Goal: Task Accomplishment & Management: Complete application form

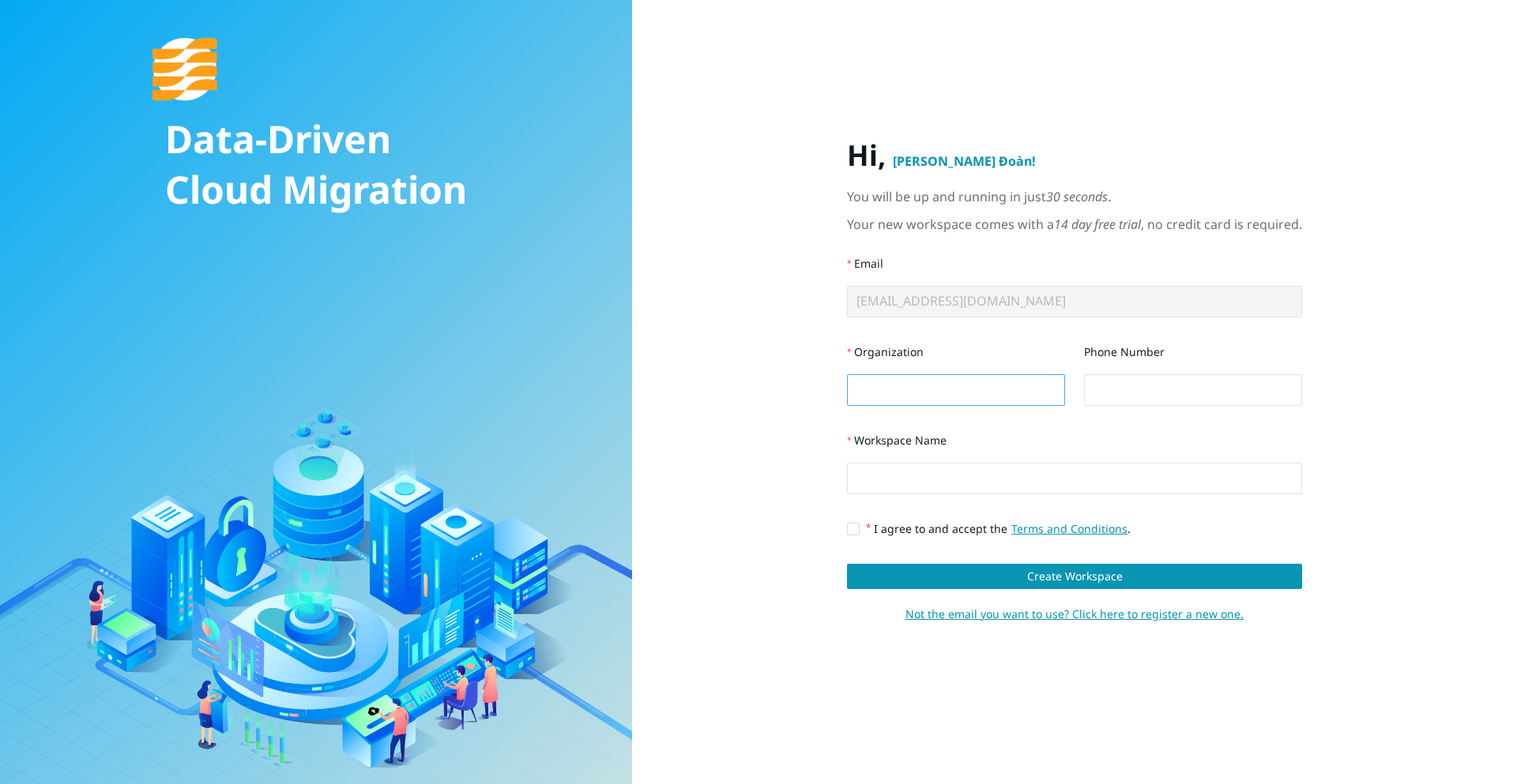
drag, startPoint x: 961, startPoint y: 408, endPoint x: 972, endPoint y: 394, distance: 17.8
click at [961, 407] on div "Organization" at bounding box center [956, 381] width 237 height 89
click at [979, 391] on input "Organization" at bounding box center [956, 390] width 218 height 32
drag, startPoint x: 934, startPoint y: 350, endPoint x: 841, endPoint y: 348, distance: 93.0
click at [841, 348] on div "Organization" at bounding box center [956, 381] width 237 height 89
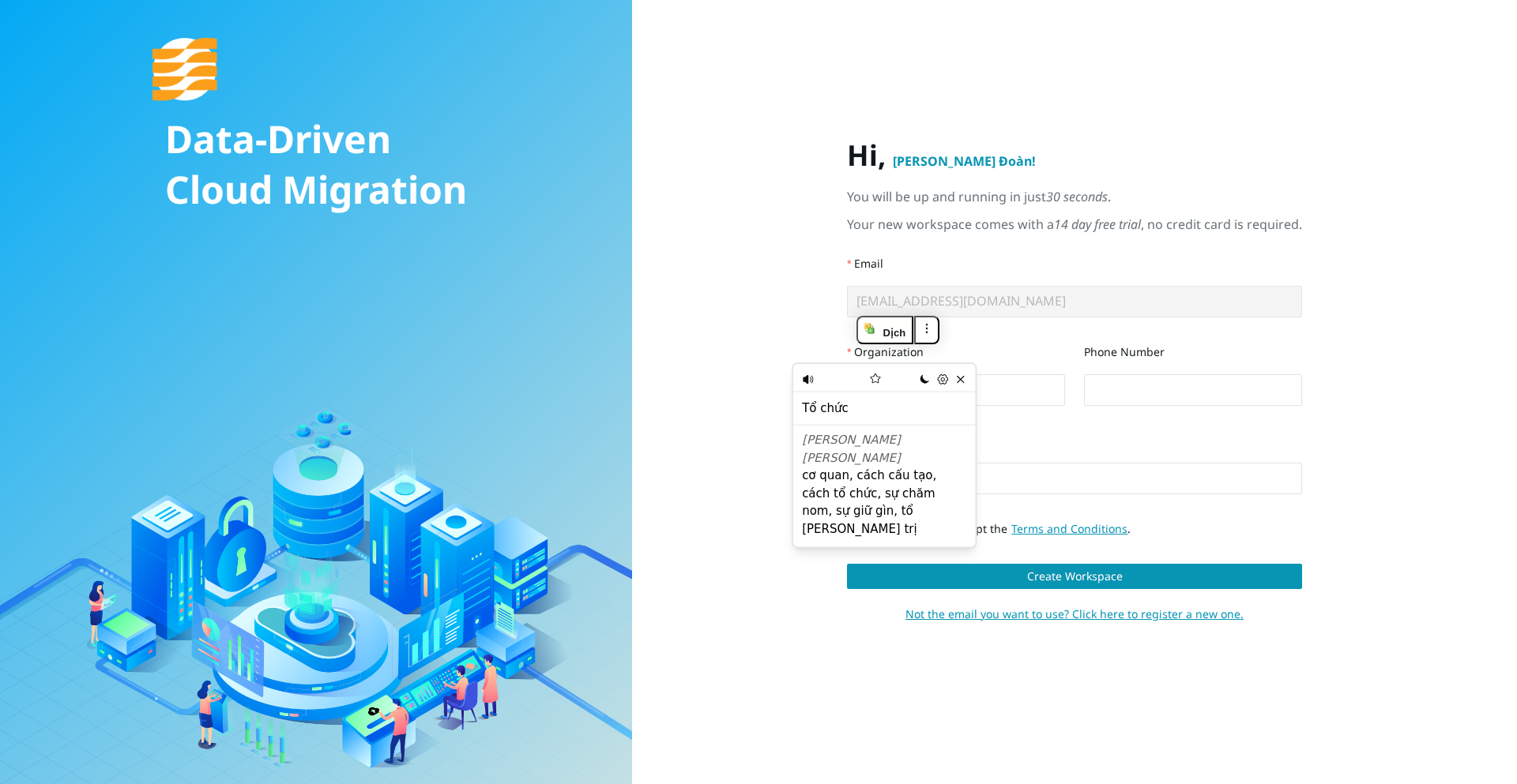
click at [1017, 348] on div "Organization" at bounding box center [956, 356] width 218 height 38
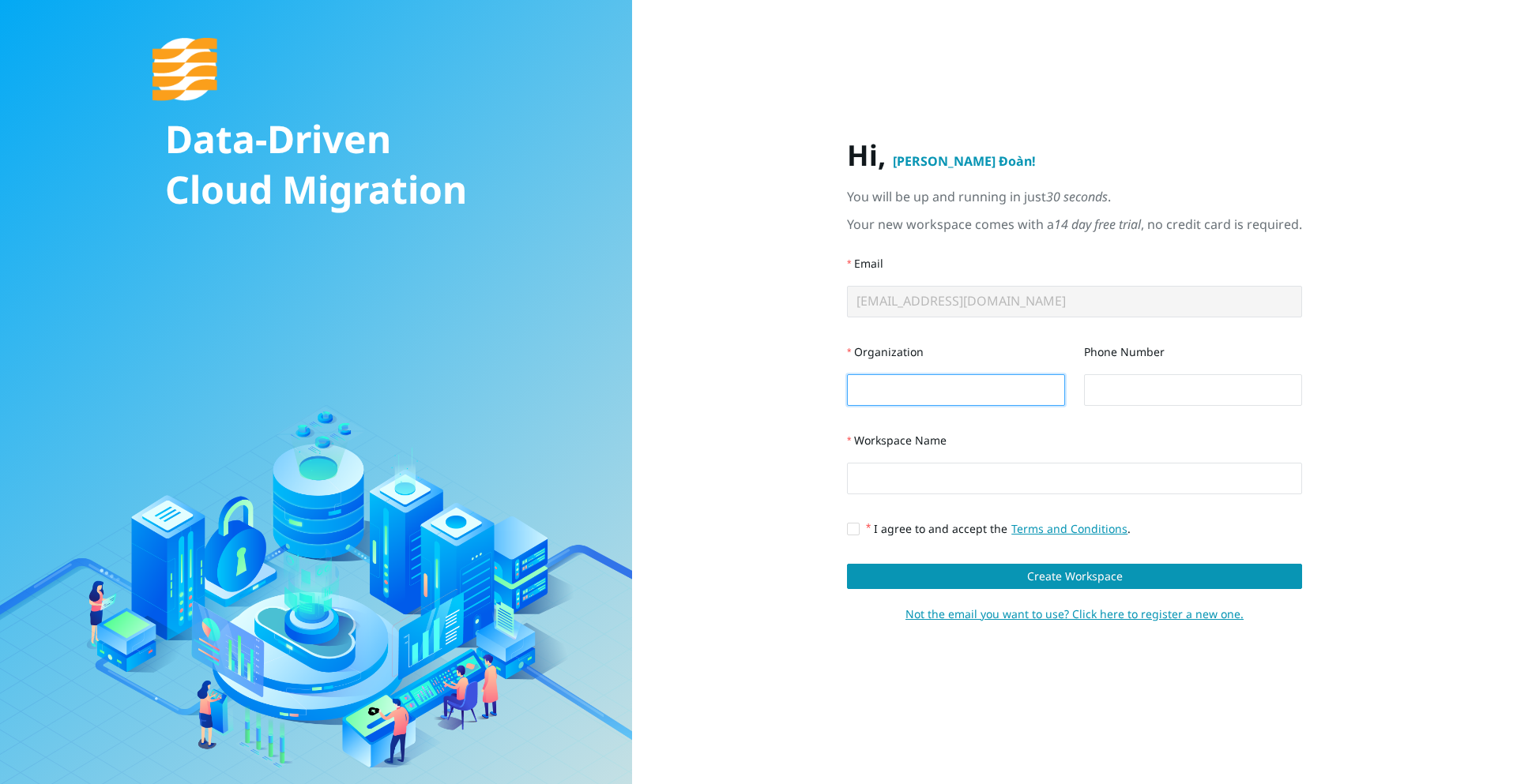
click at [970, 381] on input "Organization" at bounding box center [956, 390] width 218 height 32
type input "[PERSON_NAME]"
click at [1000, 507] on form "Hi, [PERSON_NAME] Đoàn ! You will be up and running in just 30 seconds . Your n…" at bounding box center [1075, 382] width 455 height 489
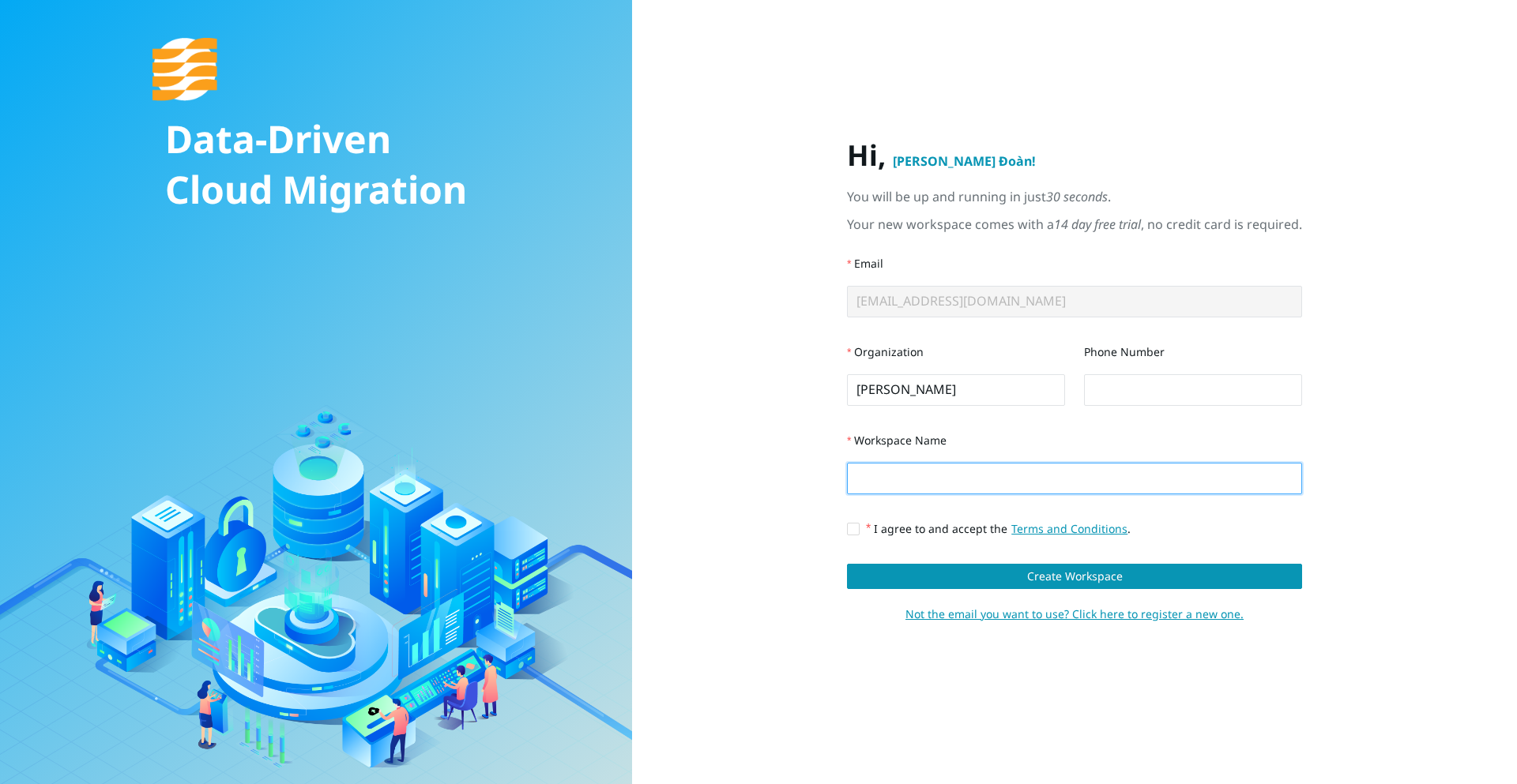
click at [1012, 480] on input "Workspace Name" at bounding box center [1075, 478] width 455 height 32
type input "aws"
click at [851, 516] on div "I agree to and accept the Terms and Conditions ." at bounding box center [1075, 529] width 455 height 32
click at [859, 521] on label "I agree to and accept the Terms and Conditions ." at bounding box center [992, 529] width 290 height 17
click at [858, 523] on input "I agree to and accept the Terms and Conditions ." at bounding box center [853, 529] width 11 height 11
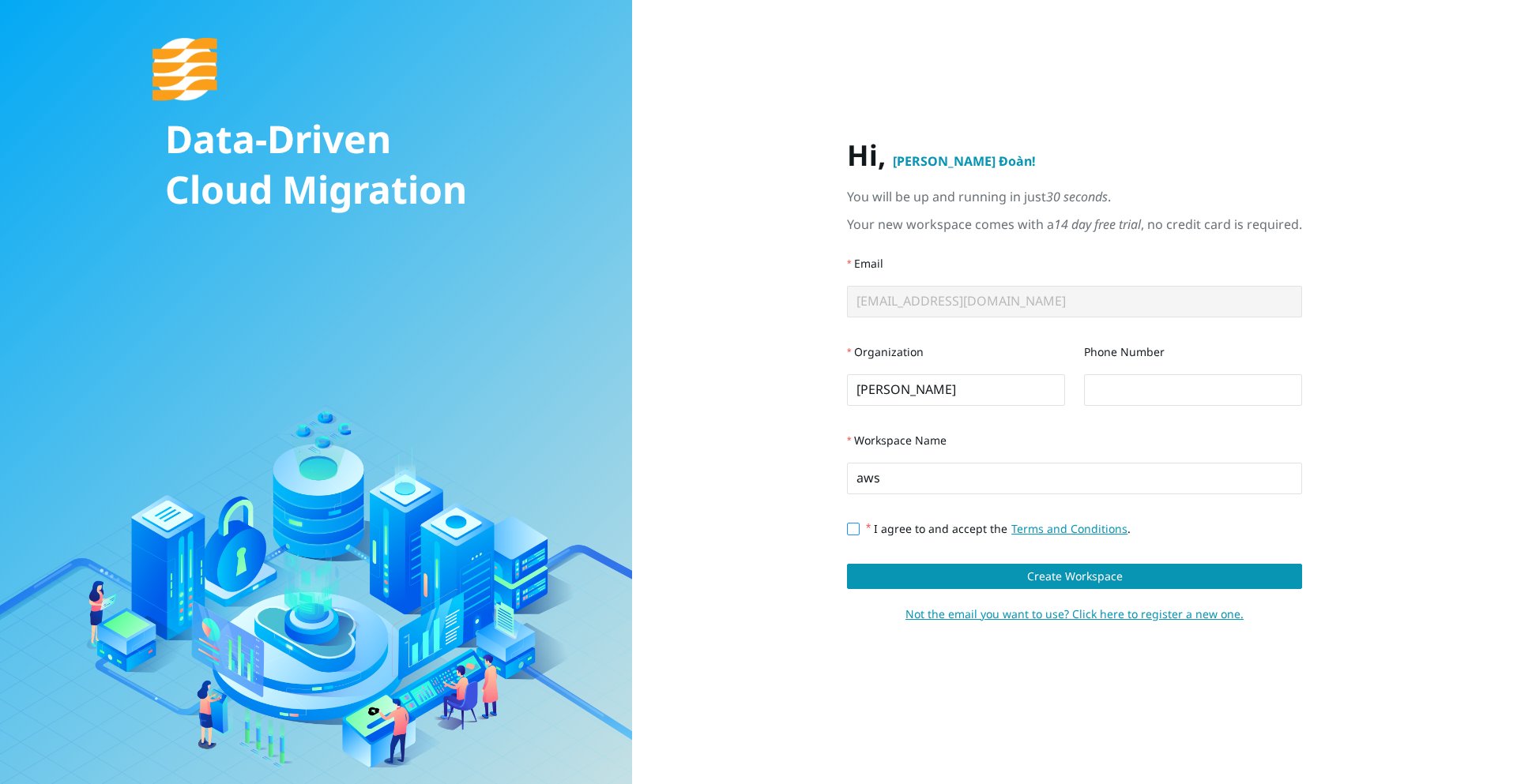
checkbox input "true"
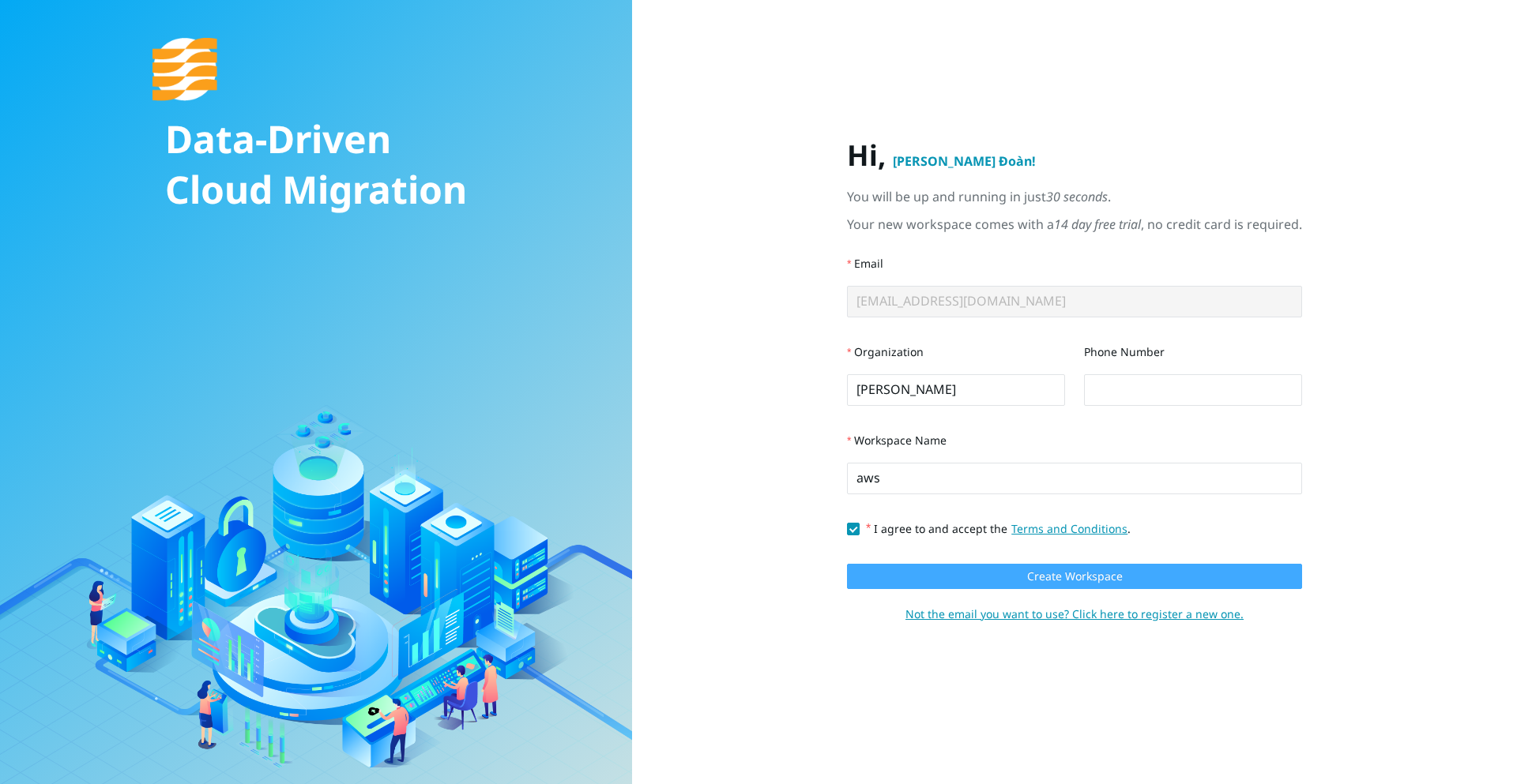
click at [885, 565] on button "Create Workspace" at bounding box center [1075, 577] width 455 height 25
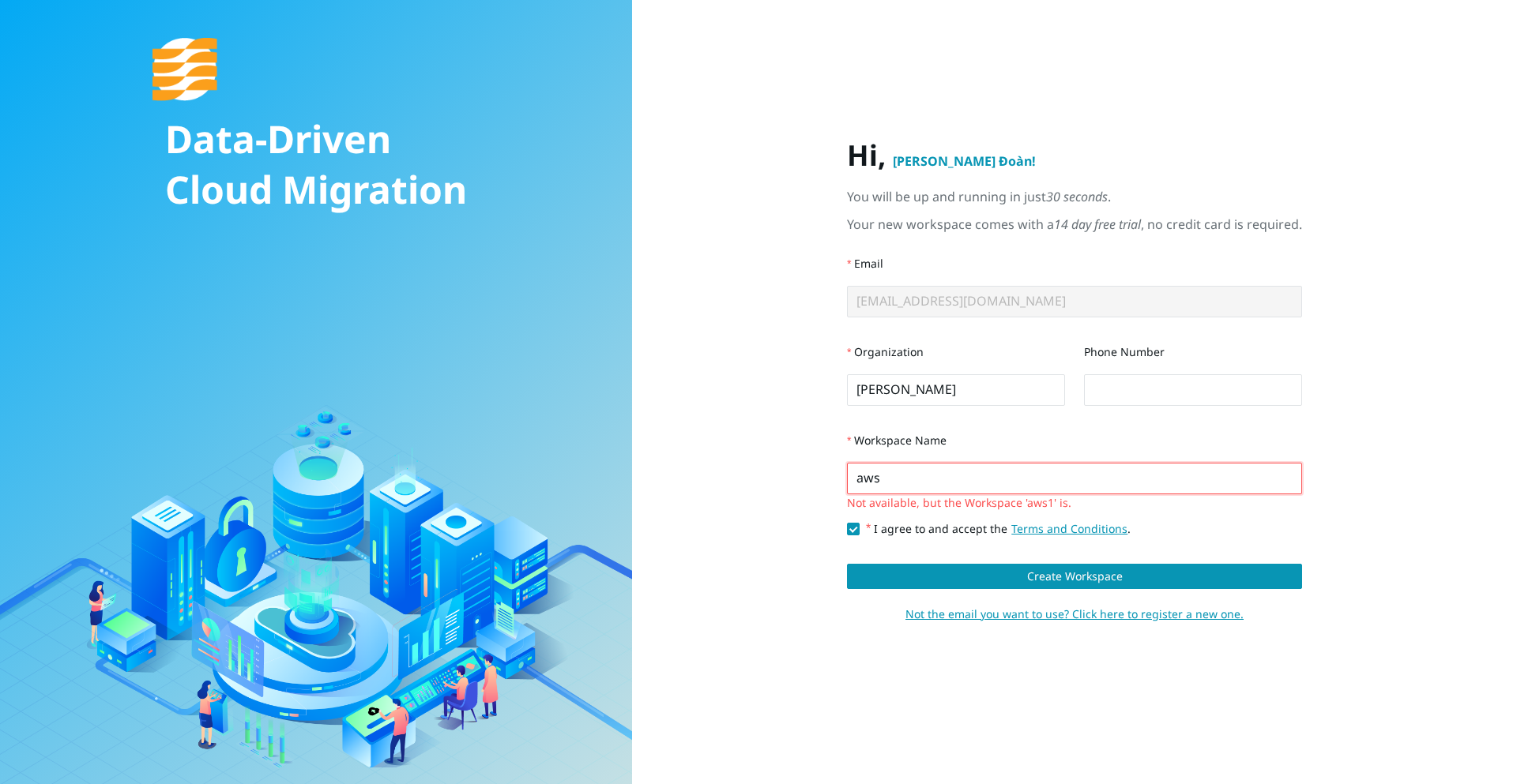
click at [924, 474] on input "aws" at bounding box center [1075, 478] width 455 height 32
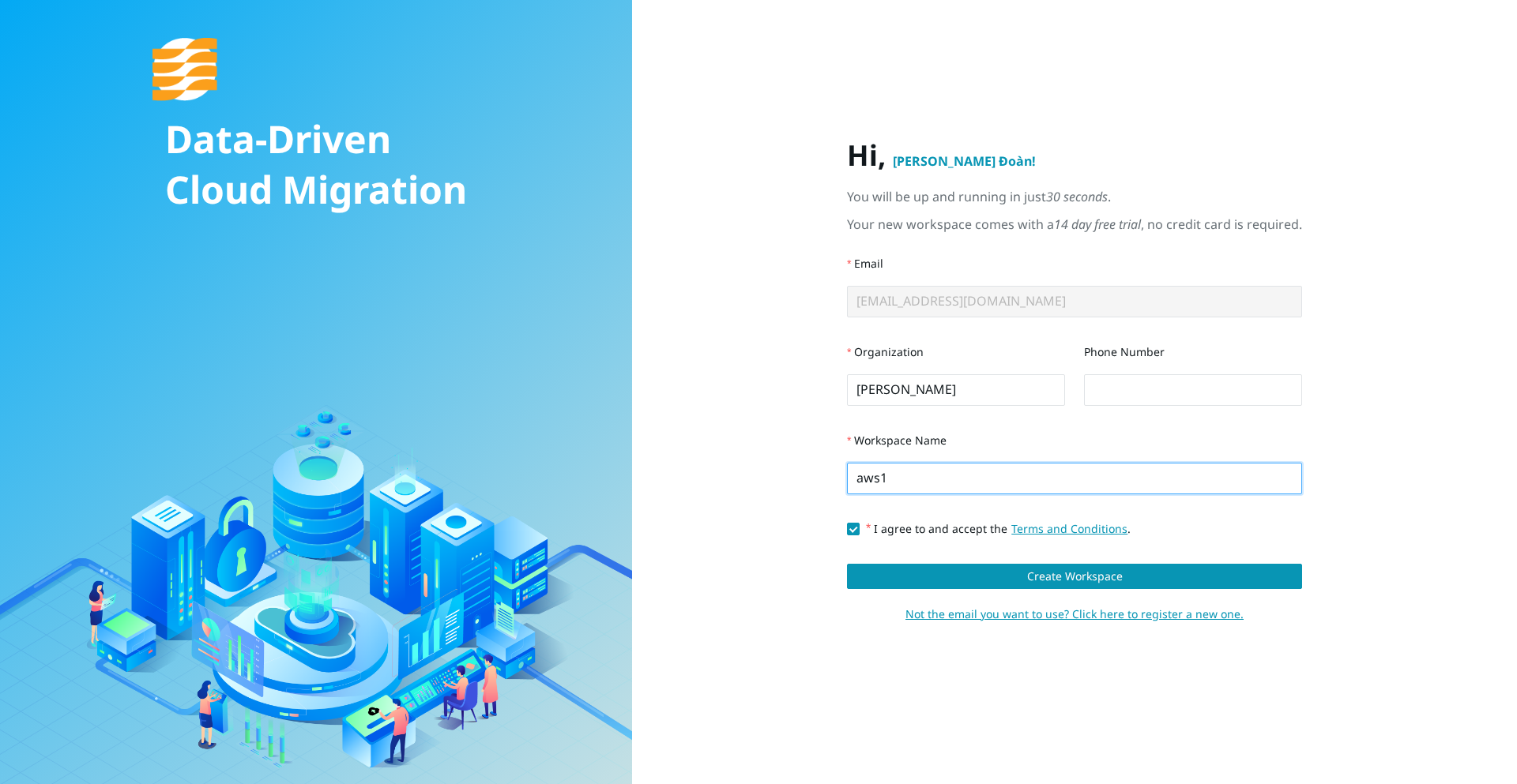
type input "aws1"
click at [950, 561] on form "Hi, [PERSON_NAME] Đoàn ! You will be up and running in just 30 seconds . Your n…" at bounding box center [1075, 382] width 455 height 489
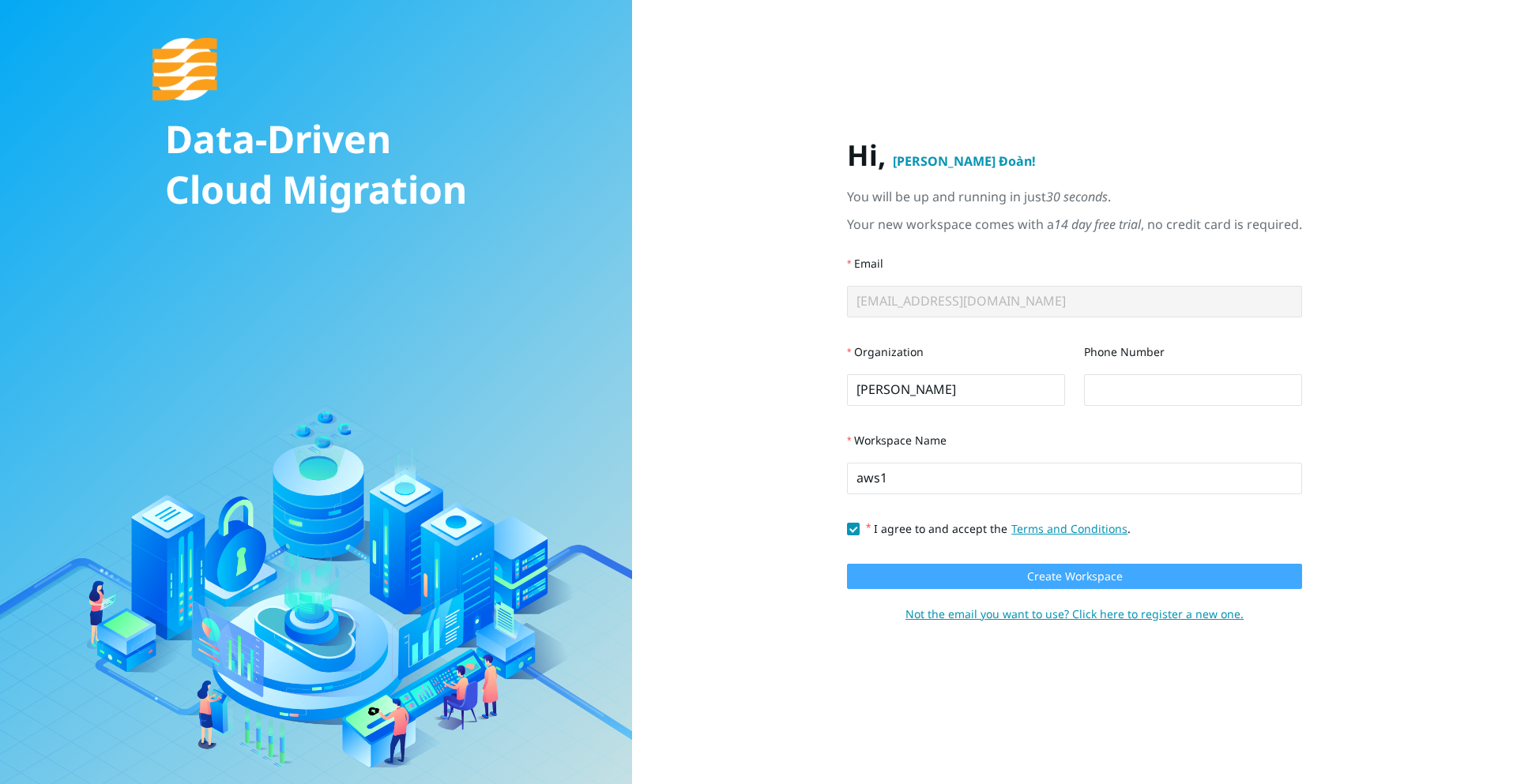
click at [949, 573] on button "Create Workspace" at bounding box center [1075, 577] width 455 height 25
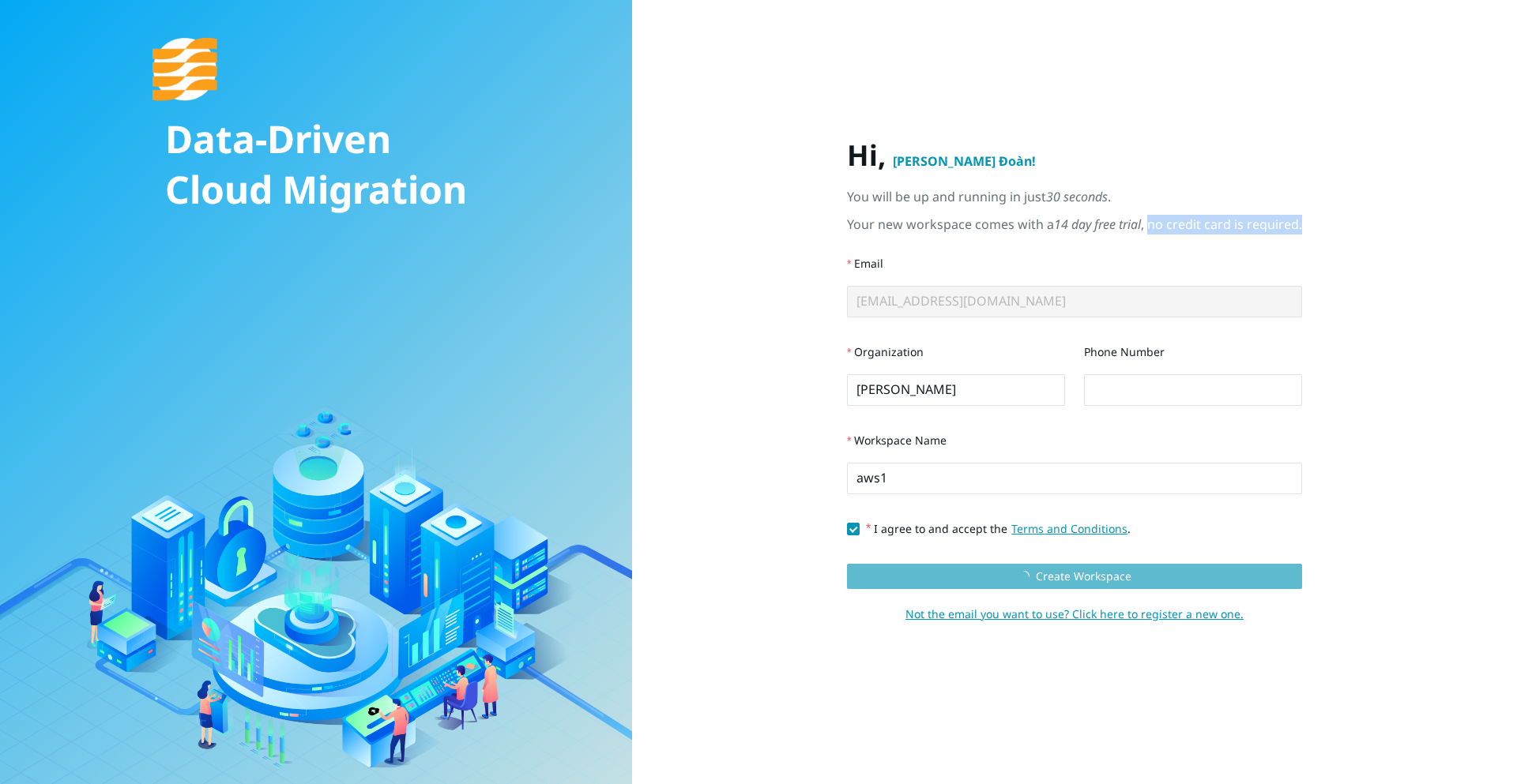
drag, startPoint x: 1151, startPoint y: 220, endPoint x: 1311, endPoint y: 225, distance: 160.1
click at [1311, 225] on div "Hi, [PERSON_NAME] Đoàn ! You will be up and running in just 30 seconds . Your n…" at bounding box center [1074, 392] width 758 height 508
click at [942, 130] on div "Data-Driven Cloud Migration Hi, [PERSON_NAME] Đoàn ! You will be up and running…" at bounding box center [758, 392] width 1517 height 784
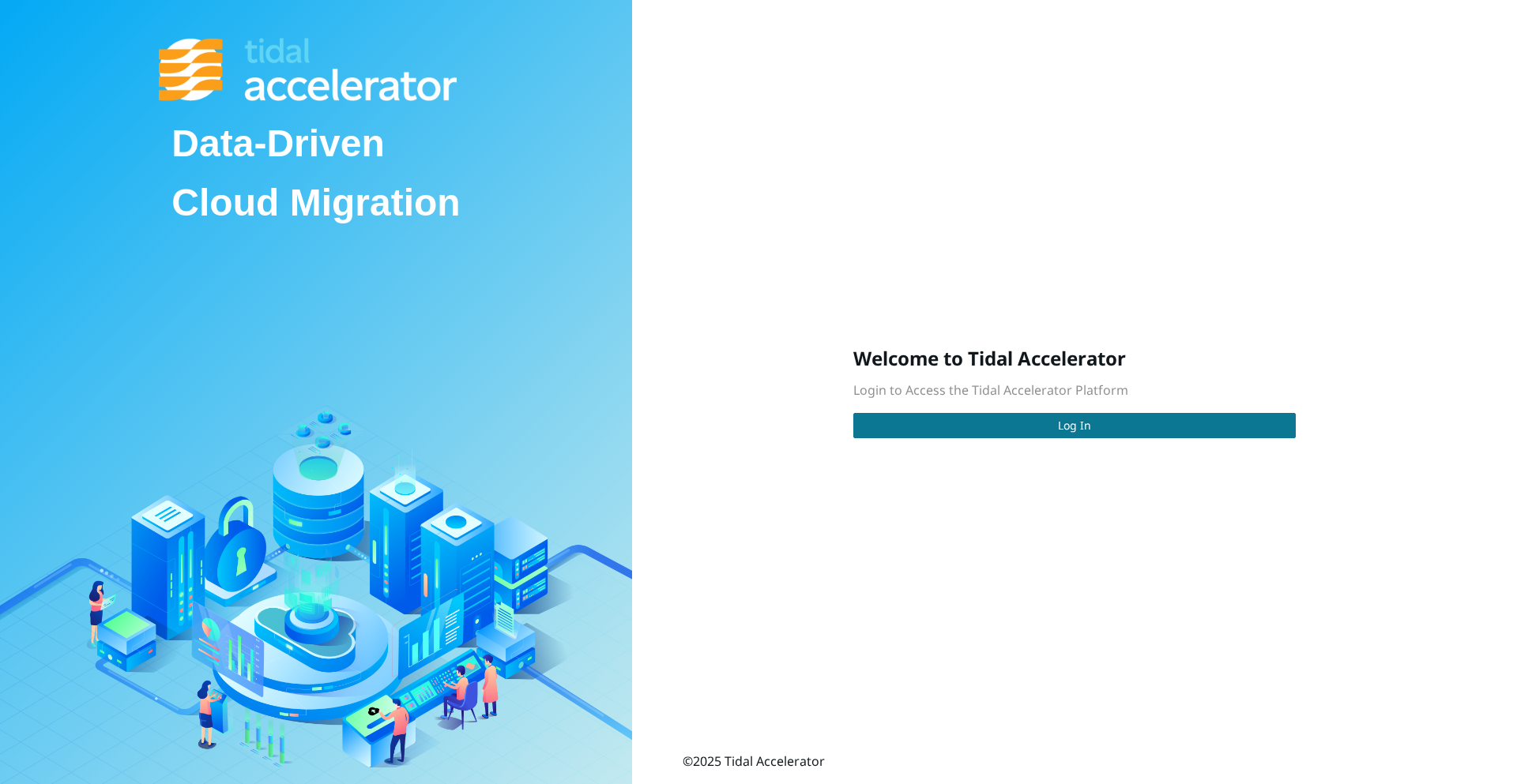
click at [1082, 438] on button "Log In" at bounding box center [1074, 425] width 443 height 25
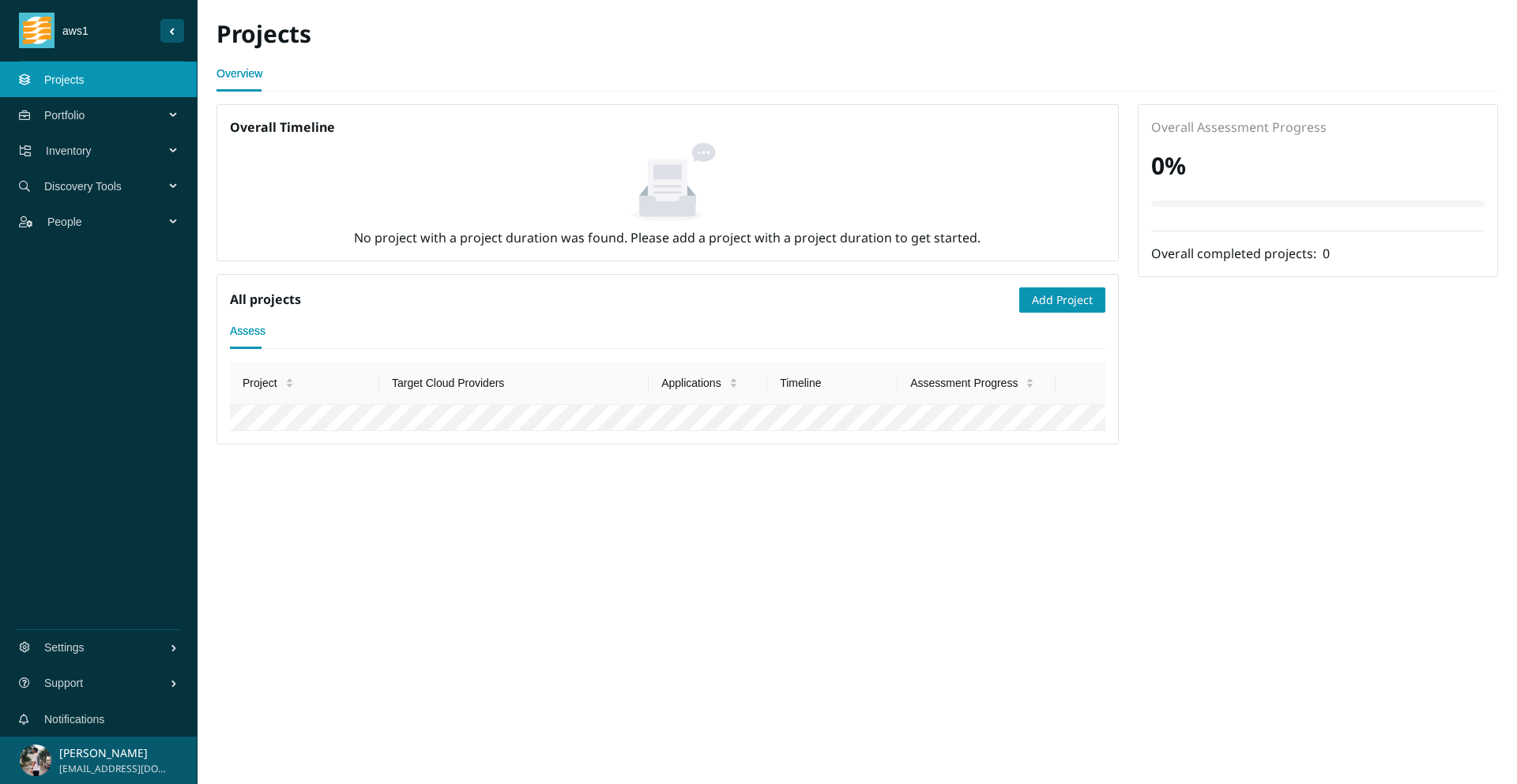
click at [153, 120] on span "Portfolio" at bounding box center [107, 116] width 126 height 48
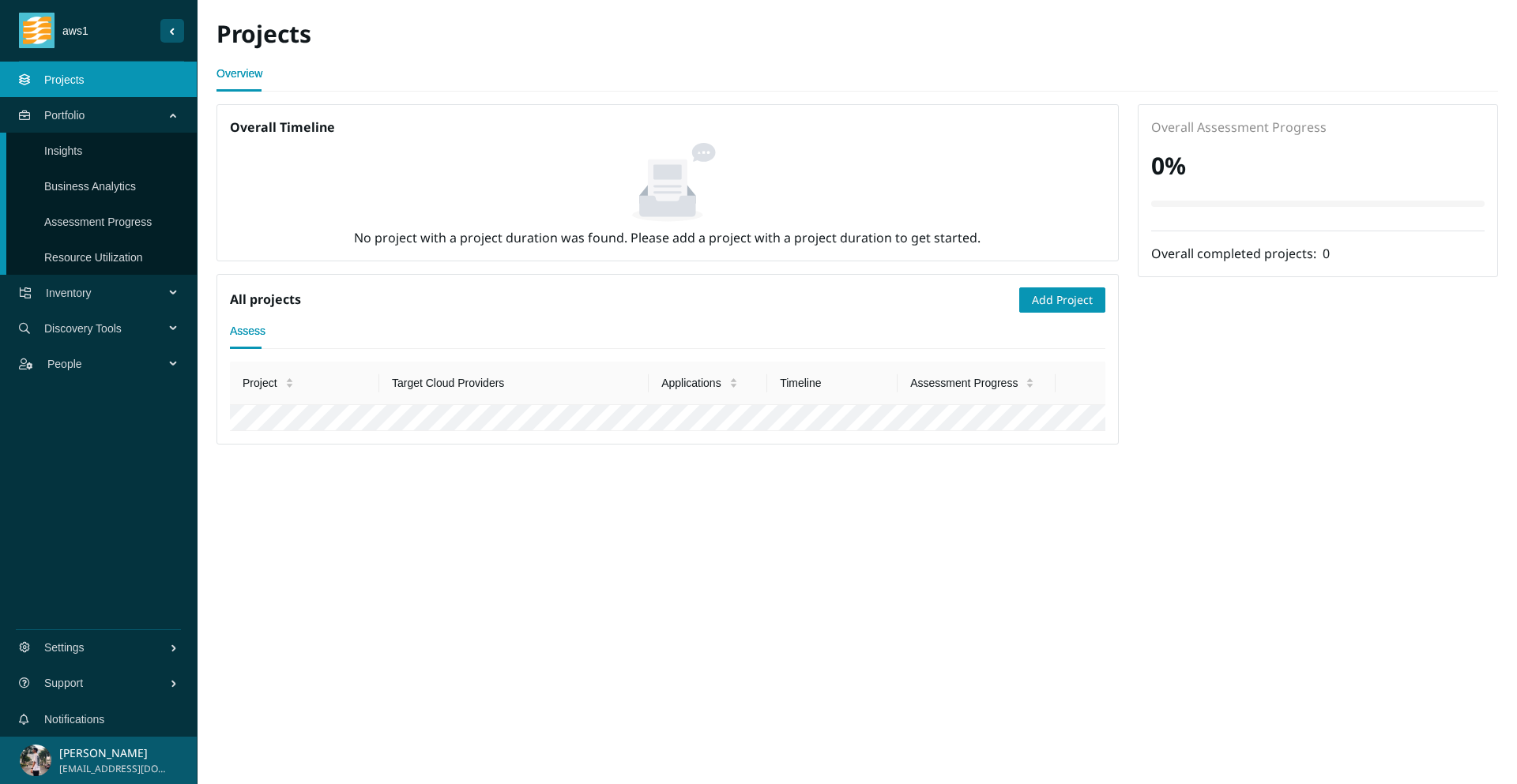
click at [153, 120] on span "Portfolio" at bounding box center [107, 116] width 126 height 48
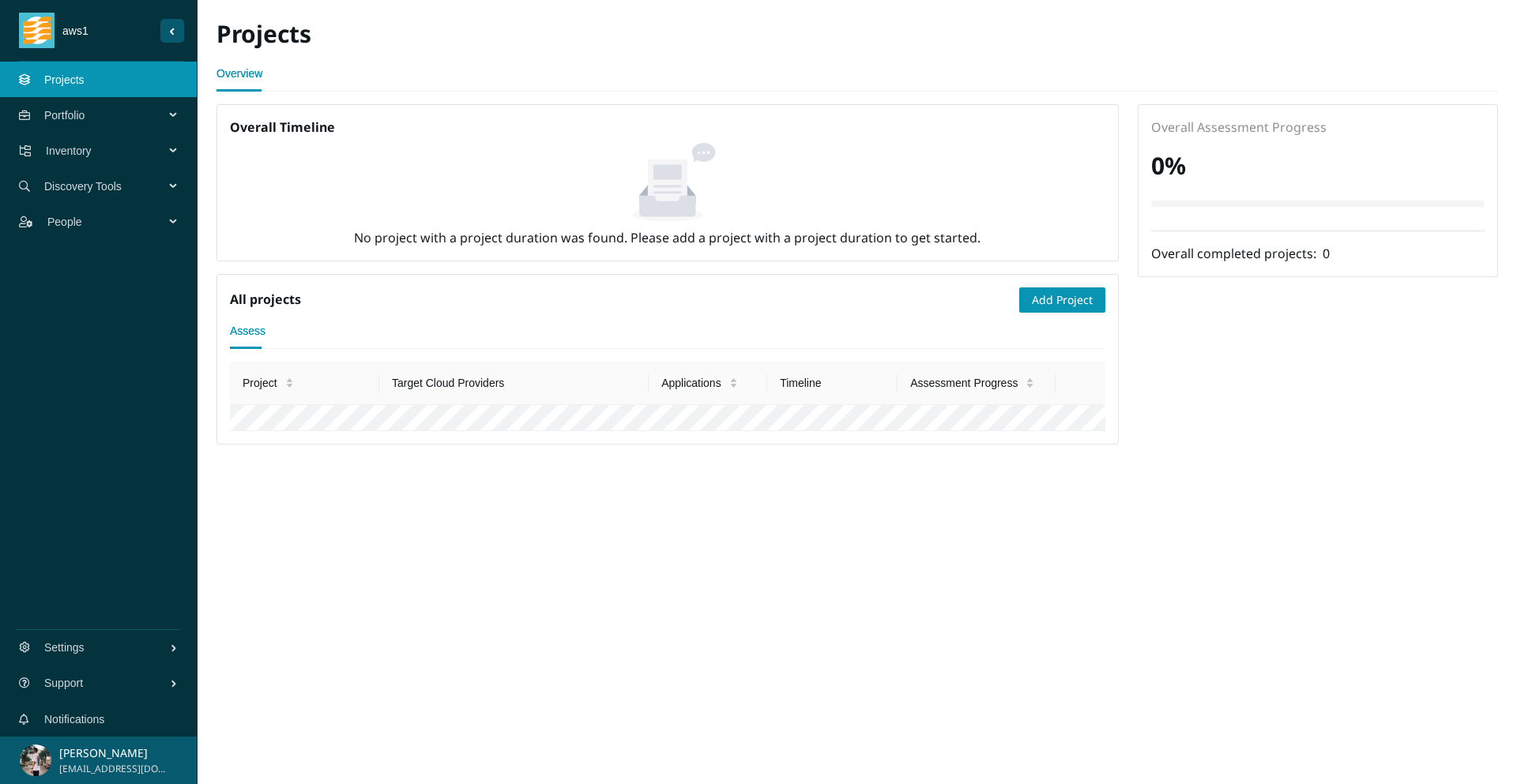
click at [172, 39] on button "Sider Navigation Menu" at bounding box center [172, 31] width 24 height 24
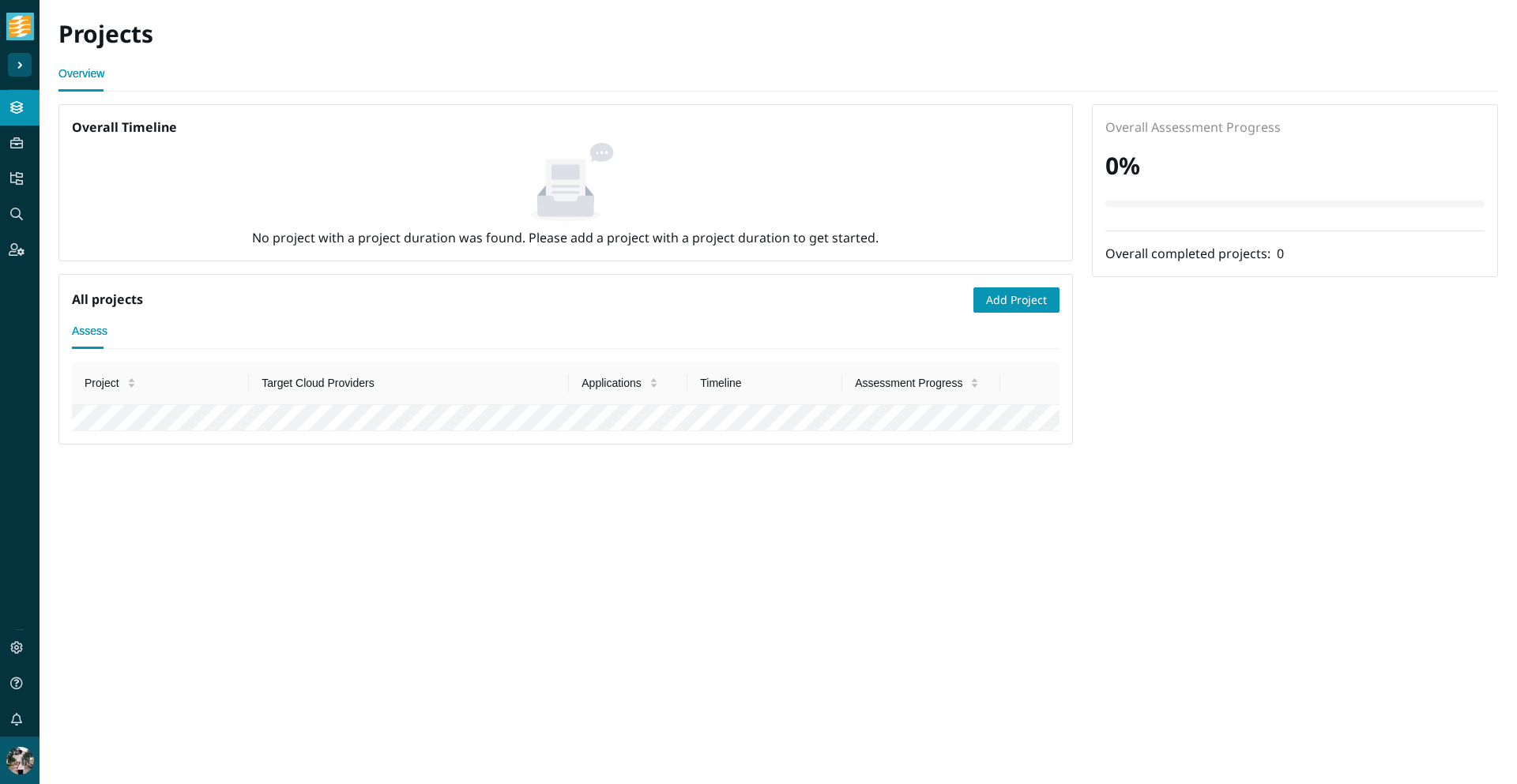
click at [25, 33] on img "Sider Navigation Menu" at bounding box center [19, 26] width 22 height 28
click at [25, 65] on button "Sider Navigation Menu" at bounding box center [19, 64] width 24 height 24
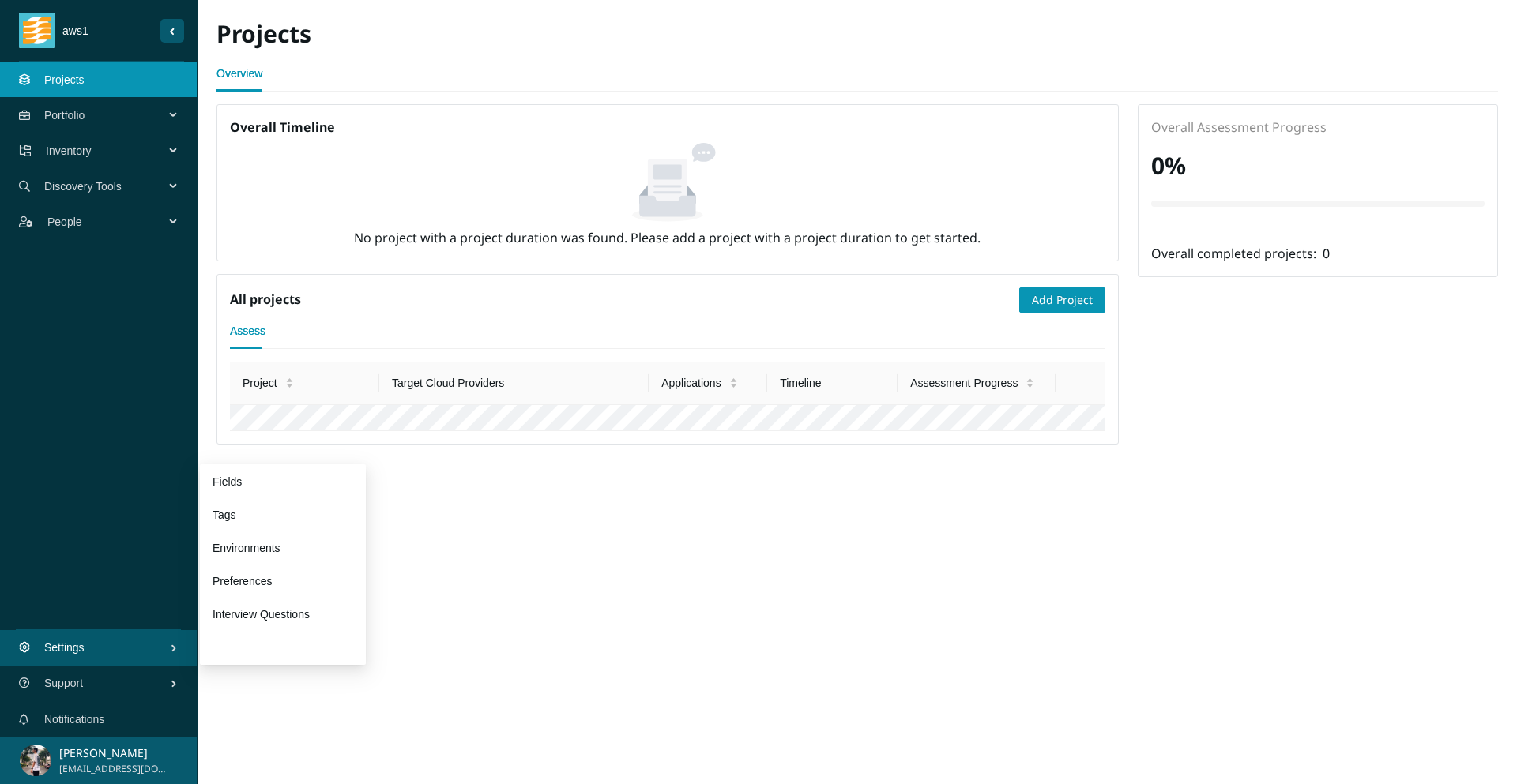
click at [318, 642] on link "Cloud Architecture Diagrams" at bounding box center [282, 647] width 141 height 12
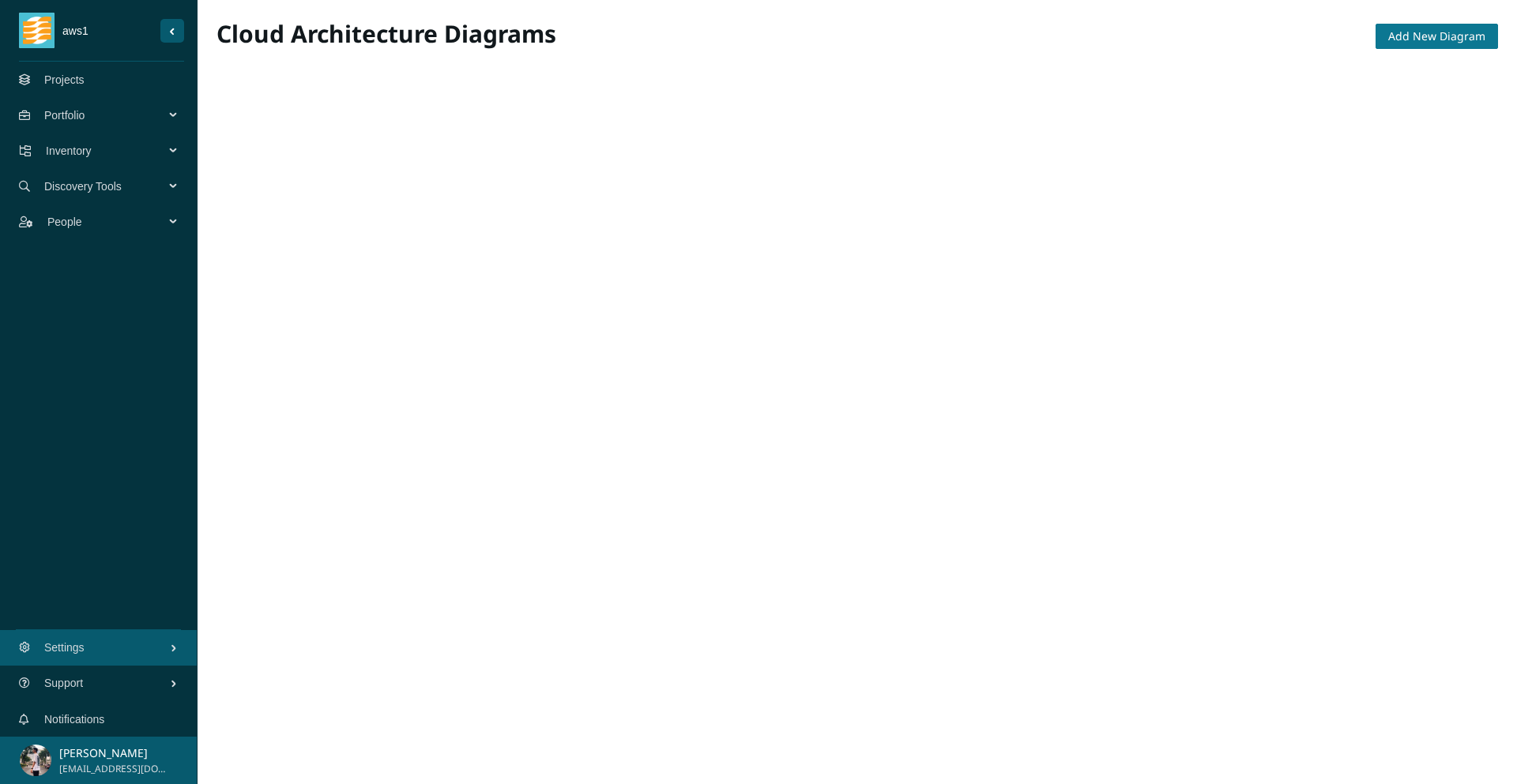
click at [1403, 33] on span "Add New Diagram" at bounding box center [1437, 36] width 98 height 17
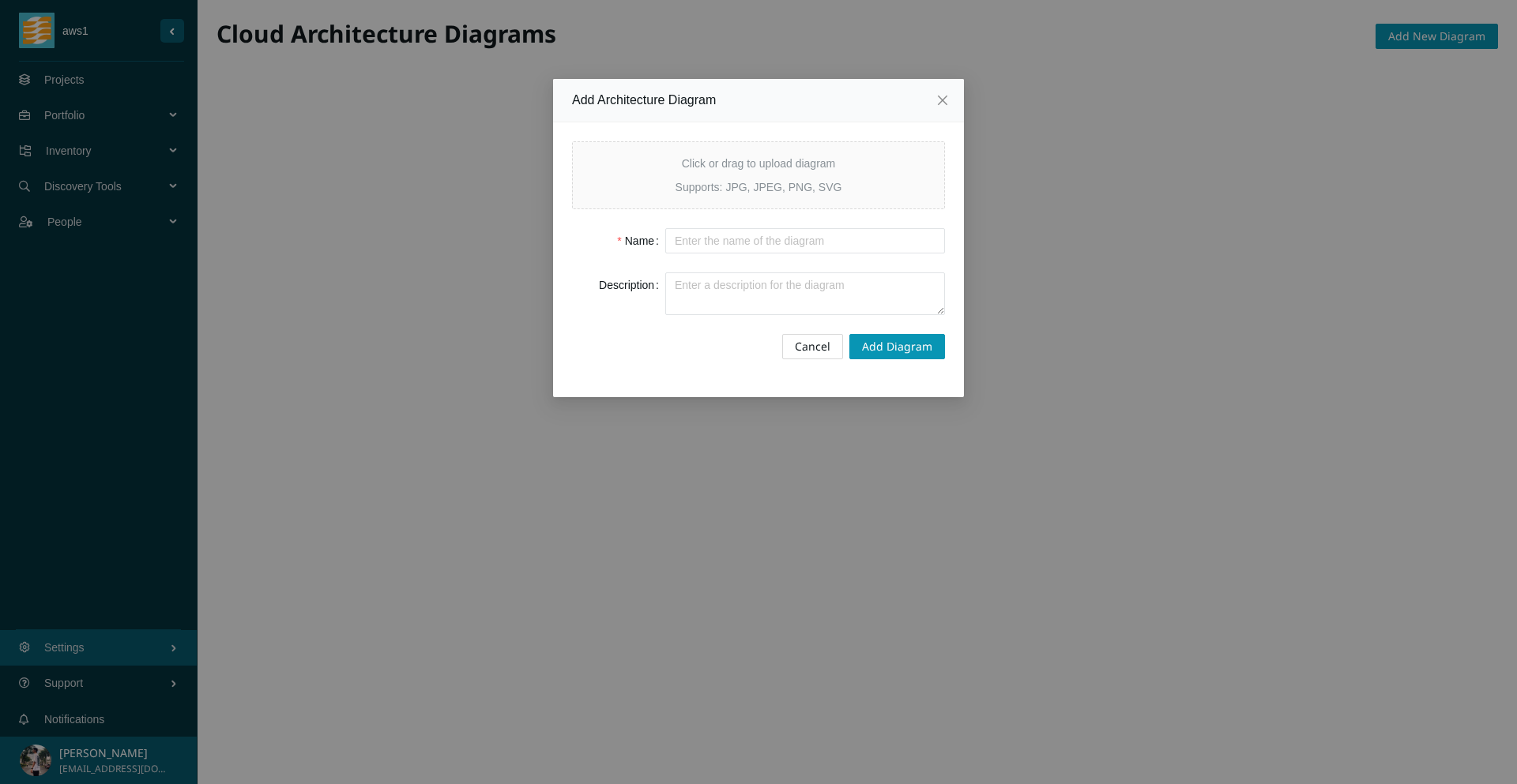
click at [789, 354] on button "Cancel" at bounding box center [813, 346] width 61 height 25
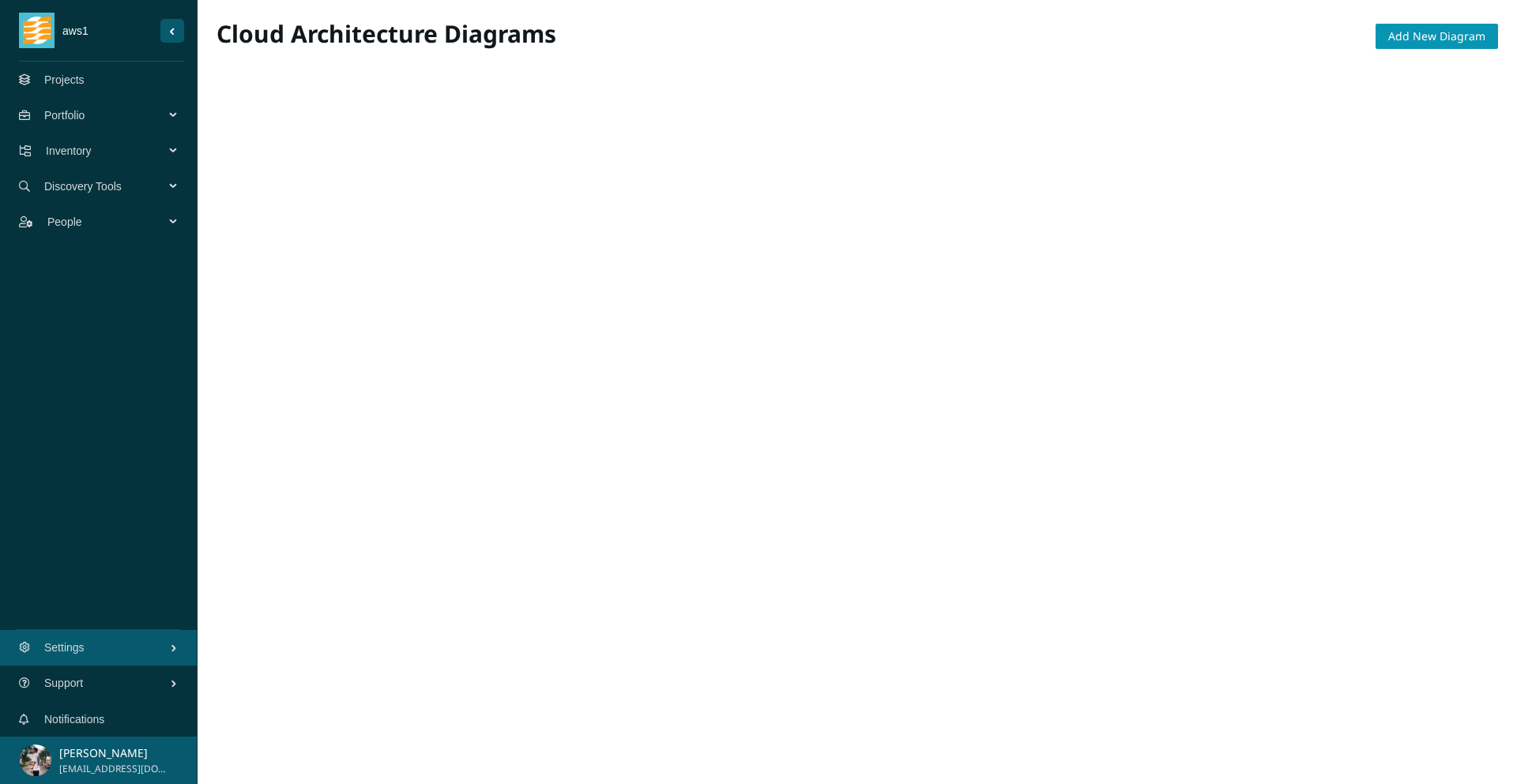
click at [147, 115] on span "Portfolio" at bounding box center [107, 116] width 126 height 48
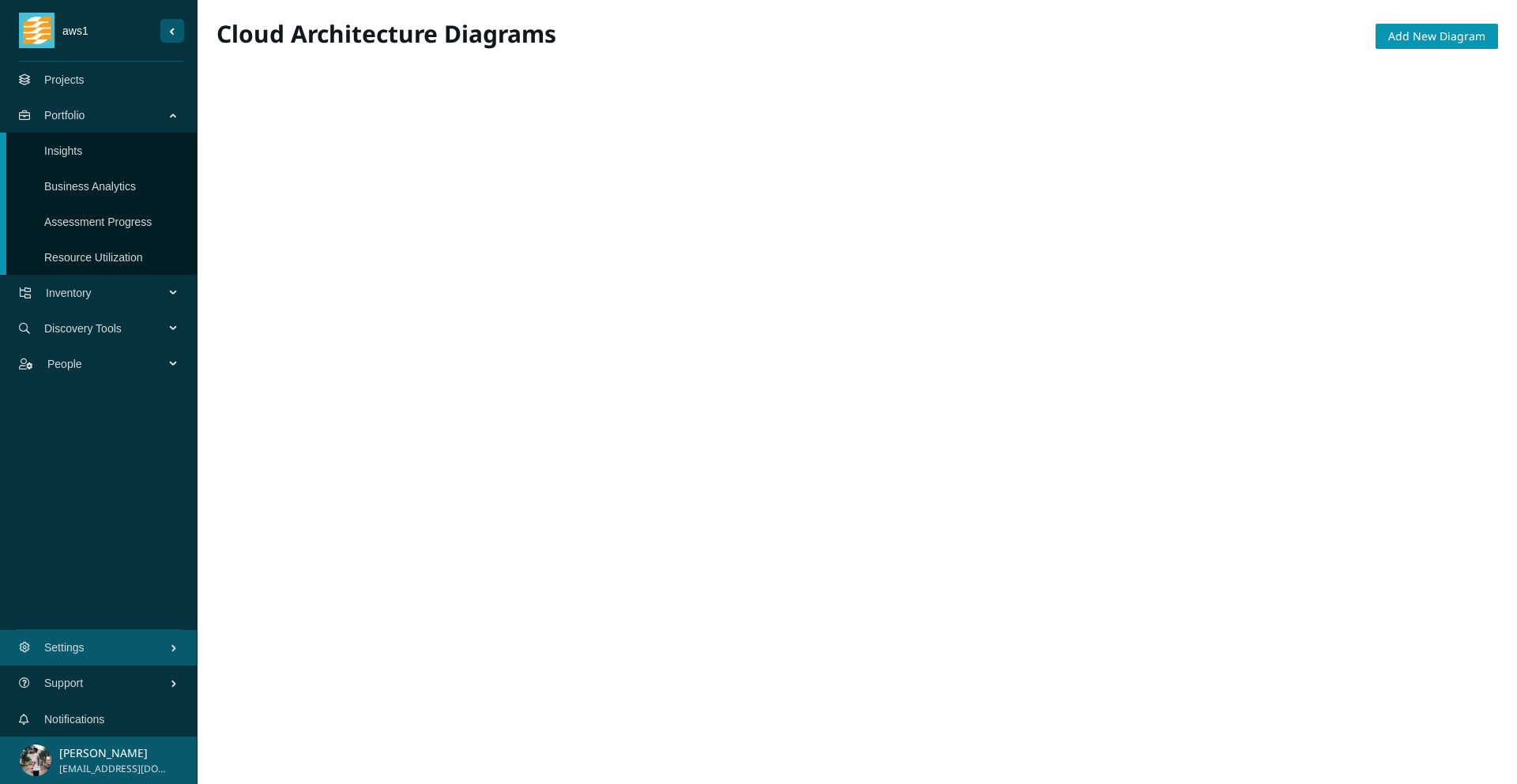
click at [82, 154] on link "Insights" at bounding box center [63, 150] width 38 height 12
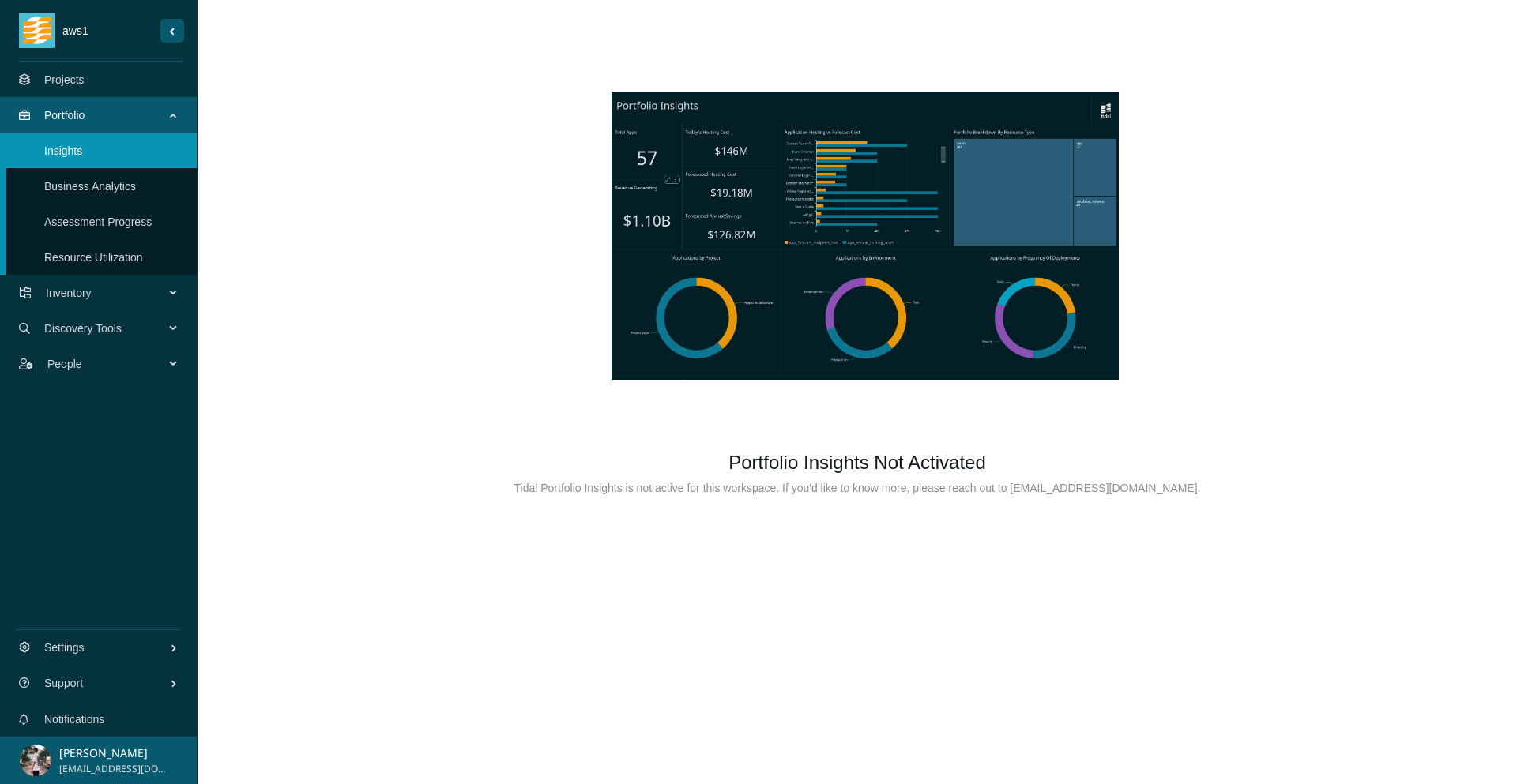
drag, startPoint x: 778, startPoint y: 129, endPoint x: 861, endPoint y: 74, distance: 99.6
click at [776, 129] on div at bounding box center [865, 236] width 1269 height 381
